Goal: Information Seeking & Learning: Find specific fact

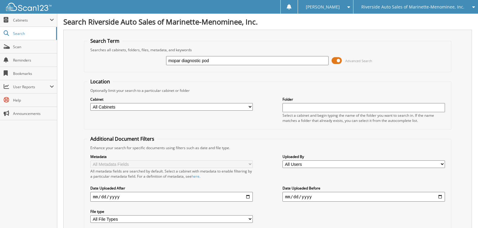
type input "mopar diagnostic pod"
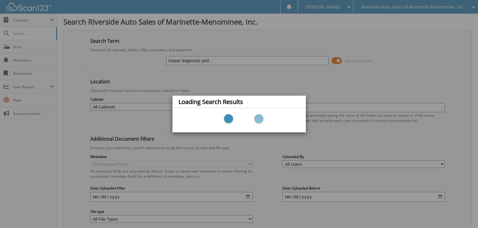
scroll to position [47, 0]
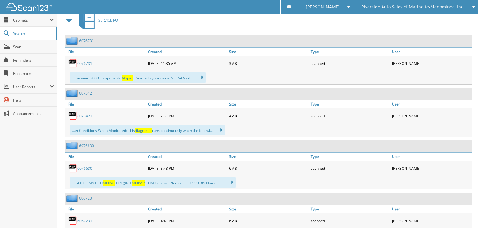
scroll to position [212, 0]
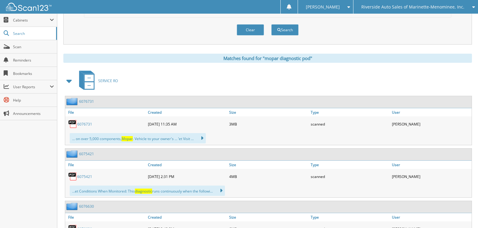
click at [68, 82] on span at bounding box center [69, 81] width 8 height 11
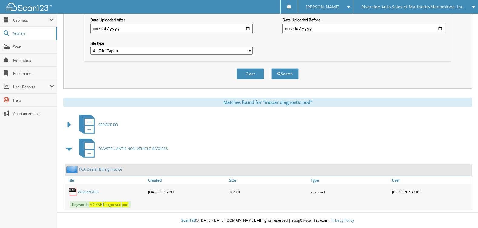
click at [93, 192] on link "2904220455" at bounding box center [87, 192] width 21 height 5
